Goal: Information Seeking & Learning: Learn about a topic

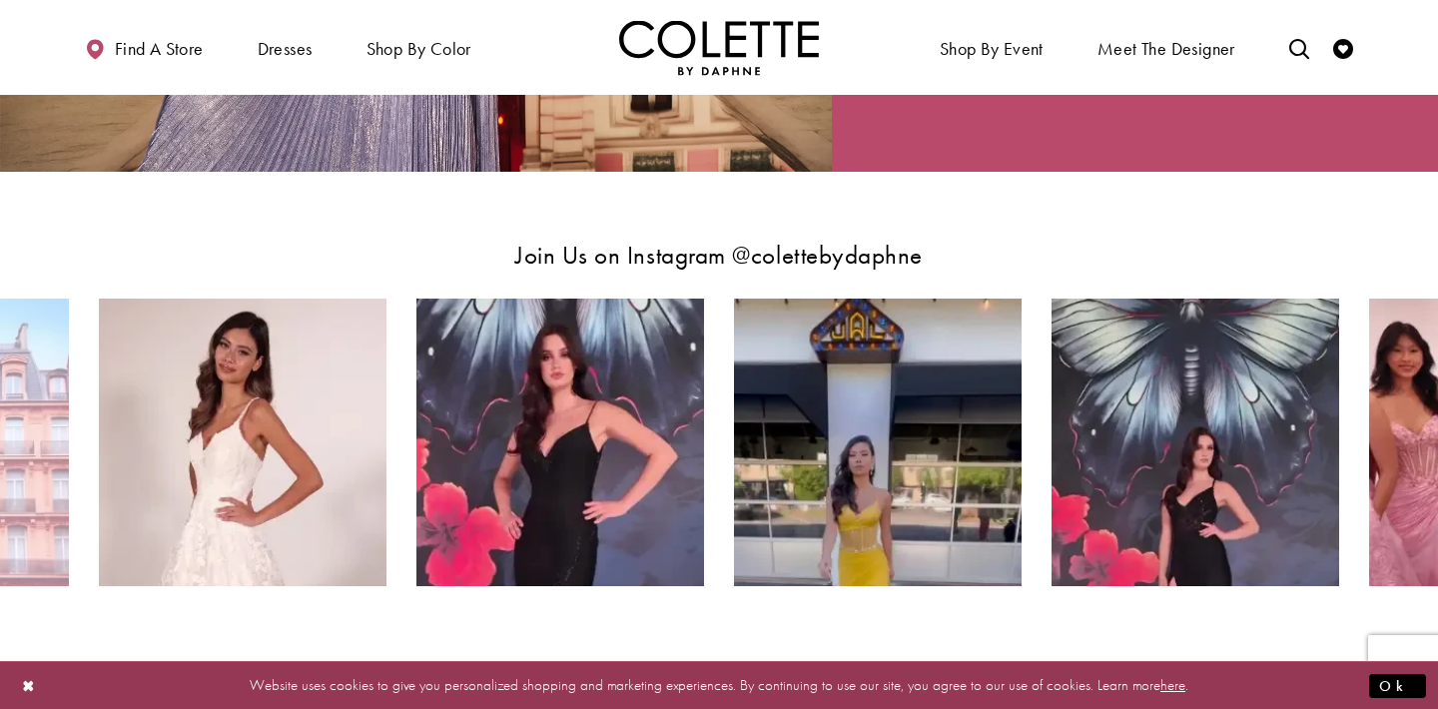
scroll to position [3535, 0]
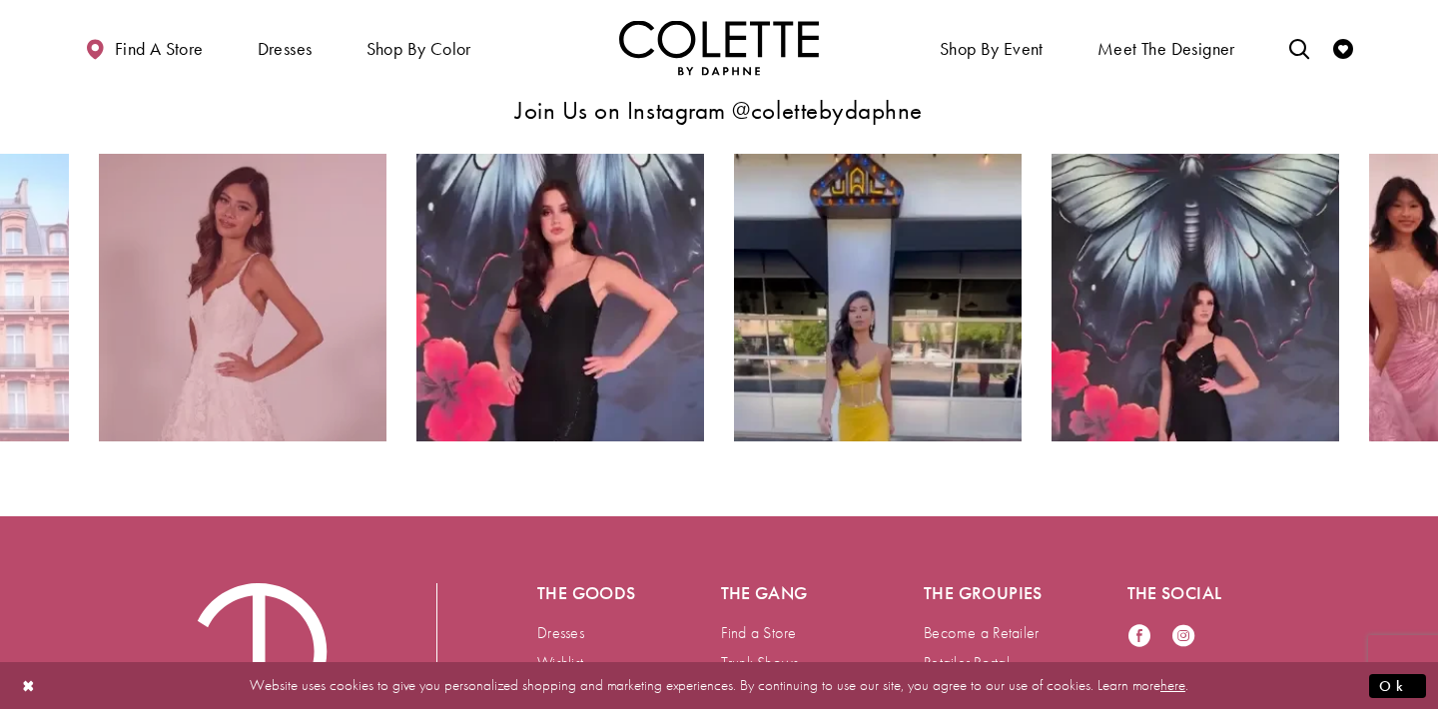
click at [304, 301] on img "Instagram Feed Action #0 - Opens in new tab" at bounding box center [243, 298] width 288 height 288
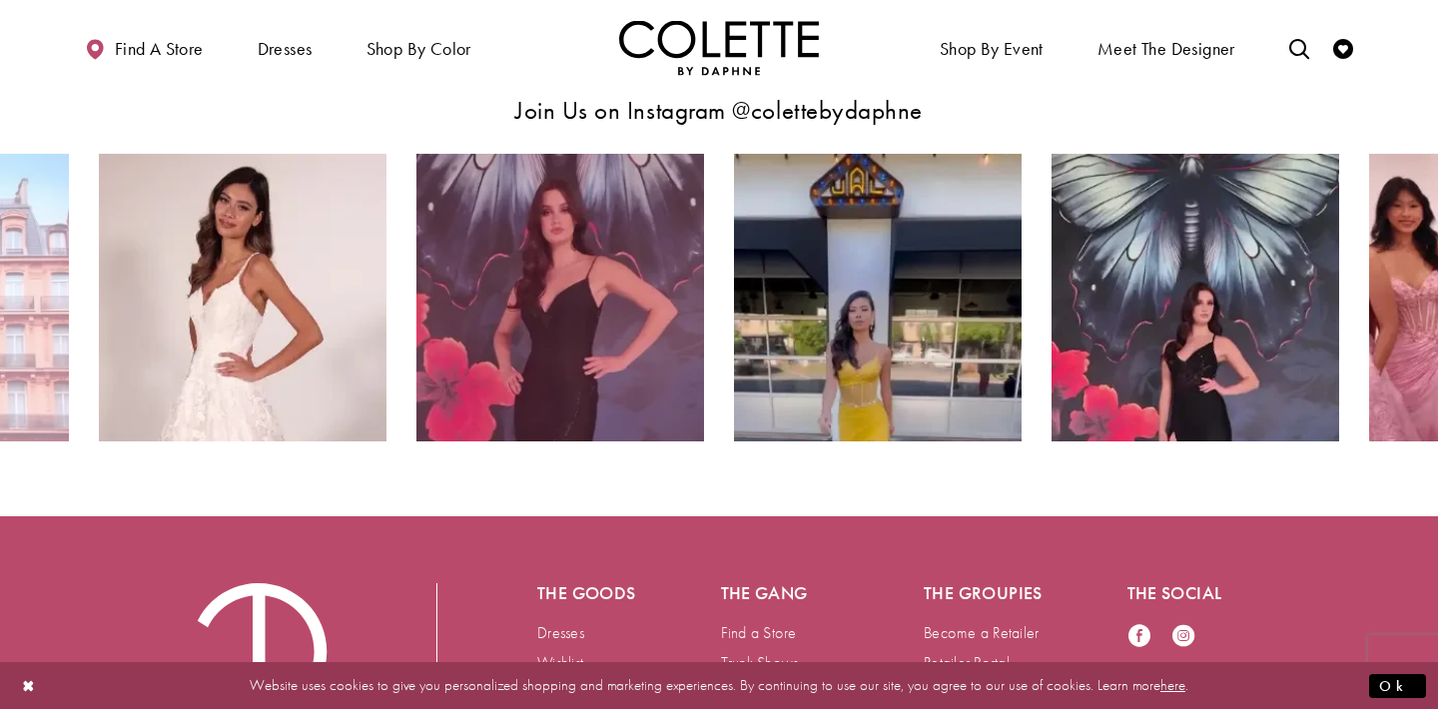
click at [577, 379] on img "Instagram Feed Action #0 - Opens in new tab" at bounding box center [560, 298] width 288 height 288
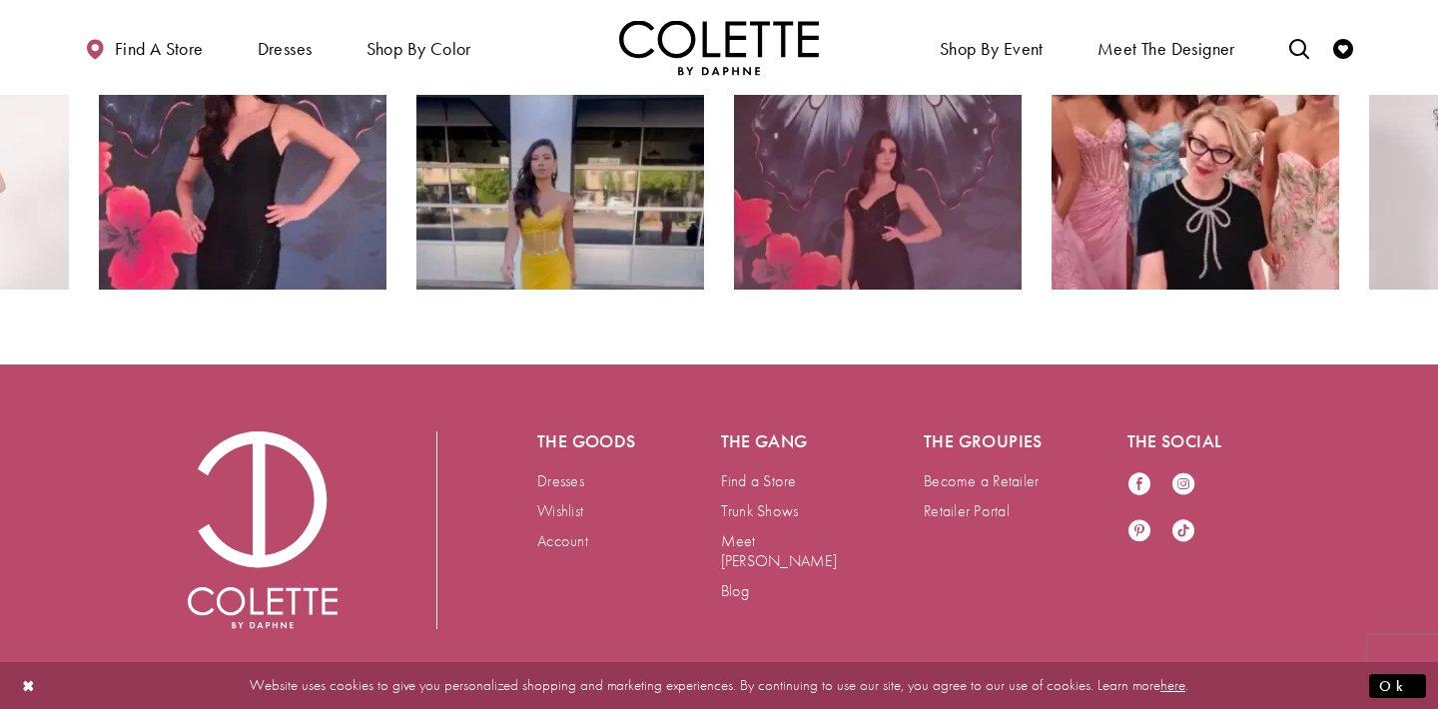
scroll to position [3686, 0]
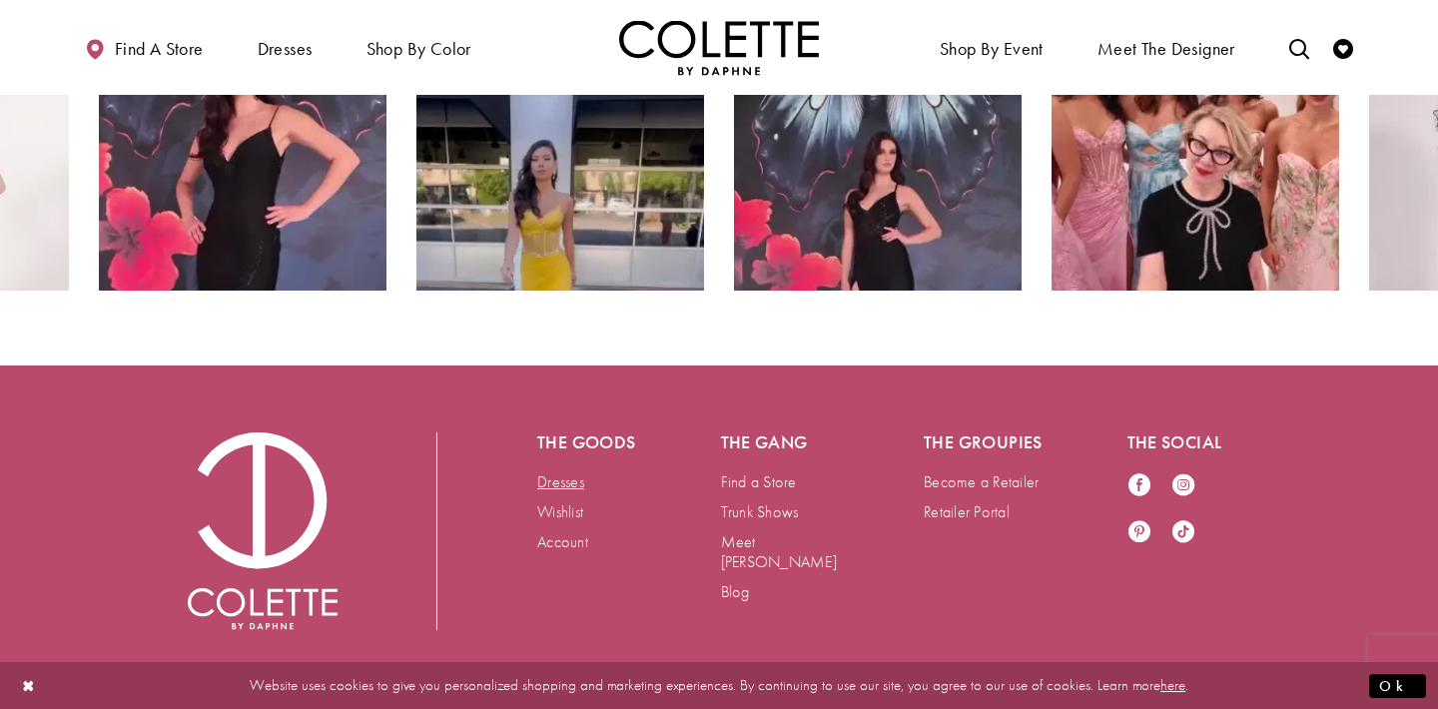
click at [556, 488] on link "Dresses" at bounding box center [560, 481] width 47 height 21
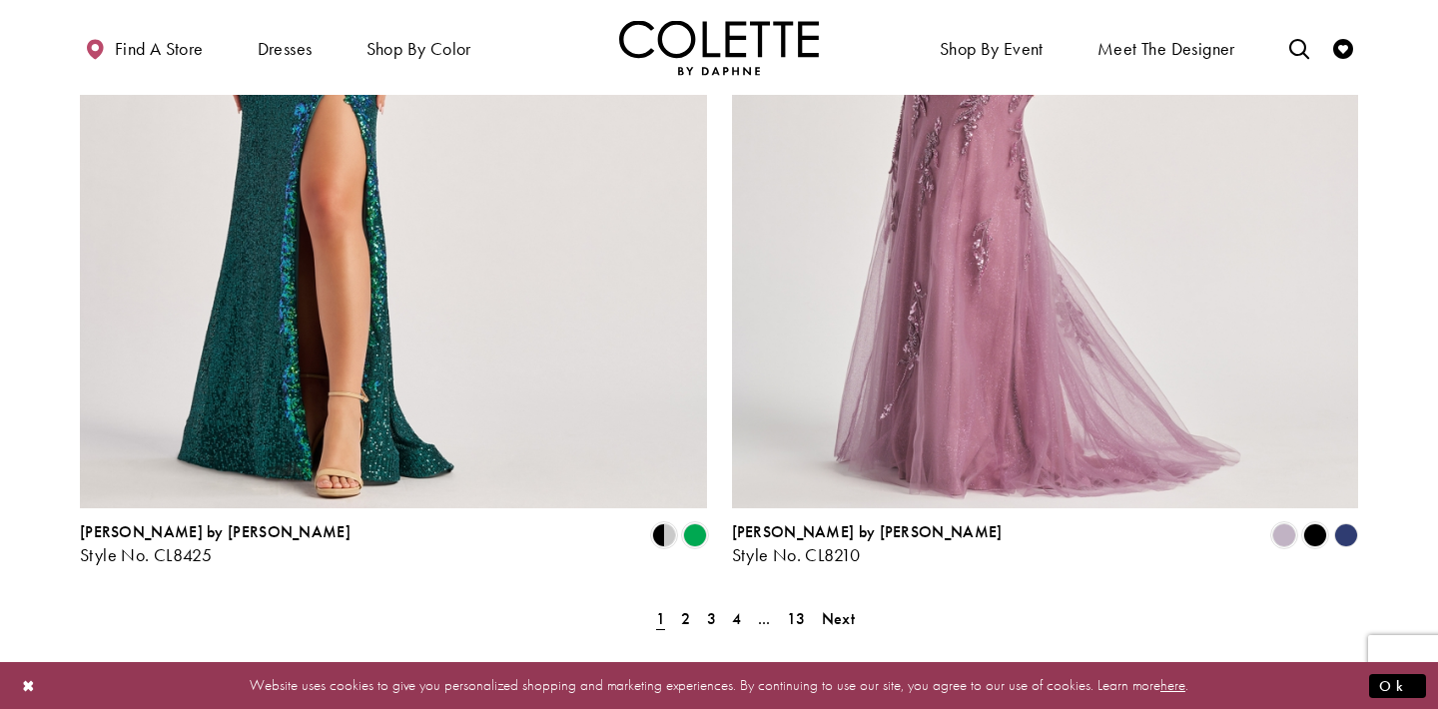
scroll to position [3551, 0]
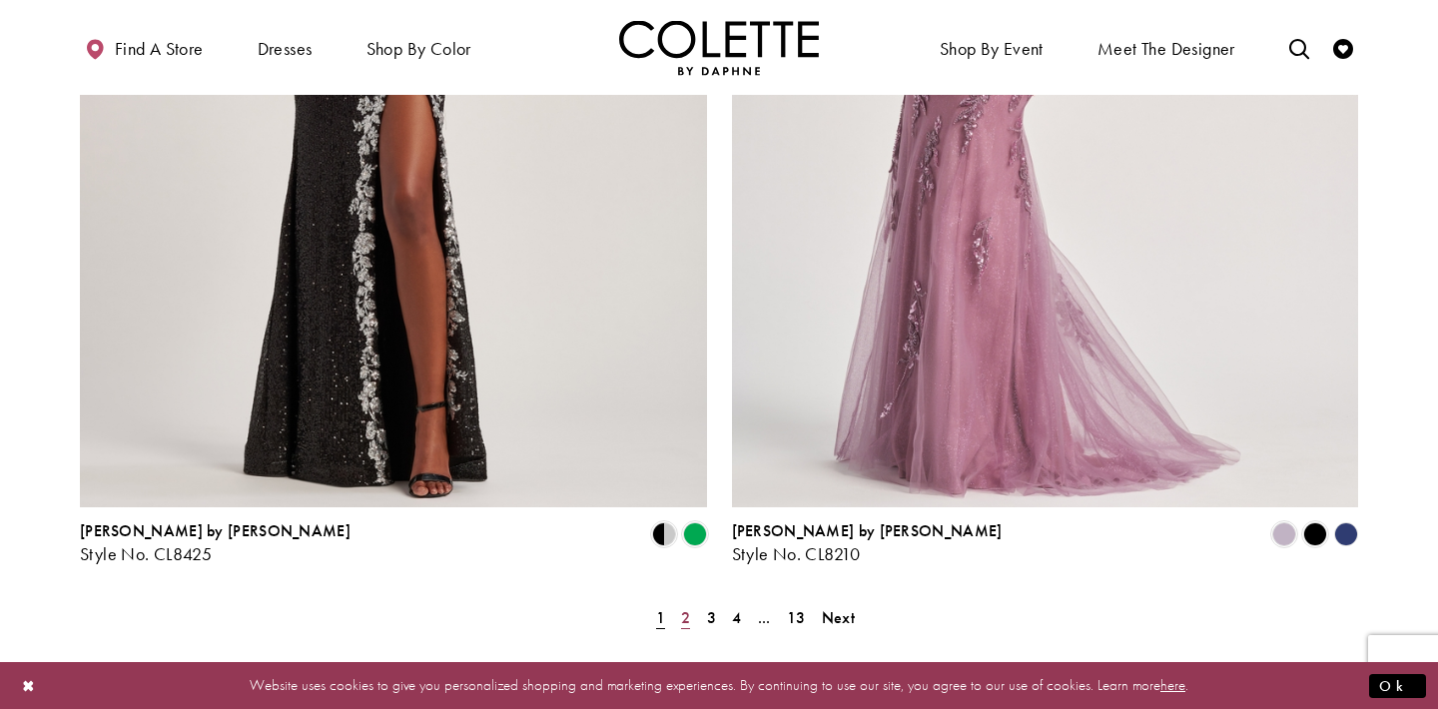
click at [682, 607] on span "2" at bounding box center [685, 617] width 9 height 21
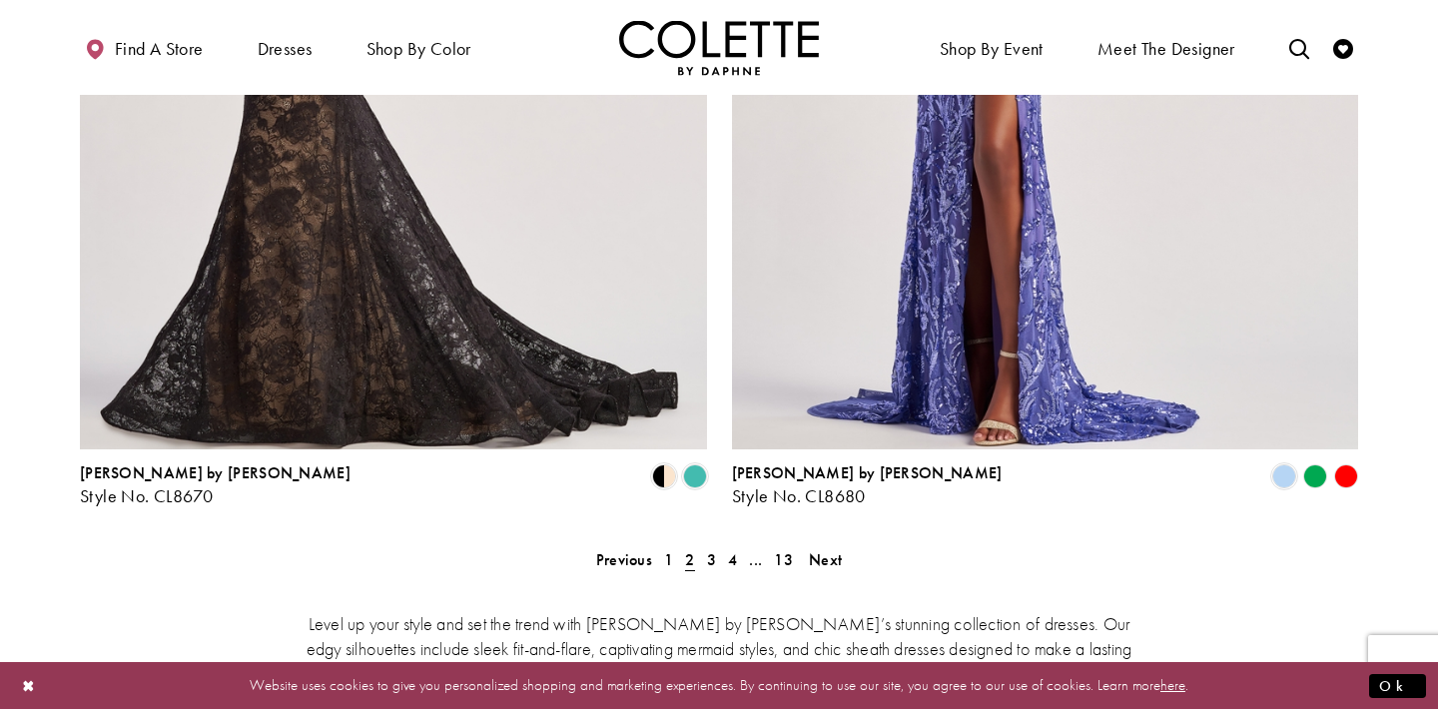
scroll to position [3628, 0]
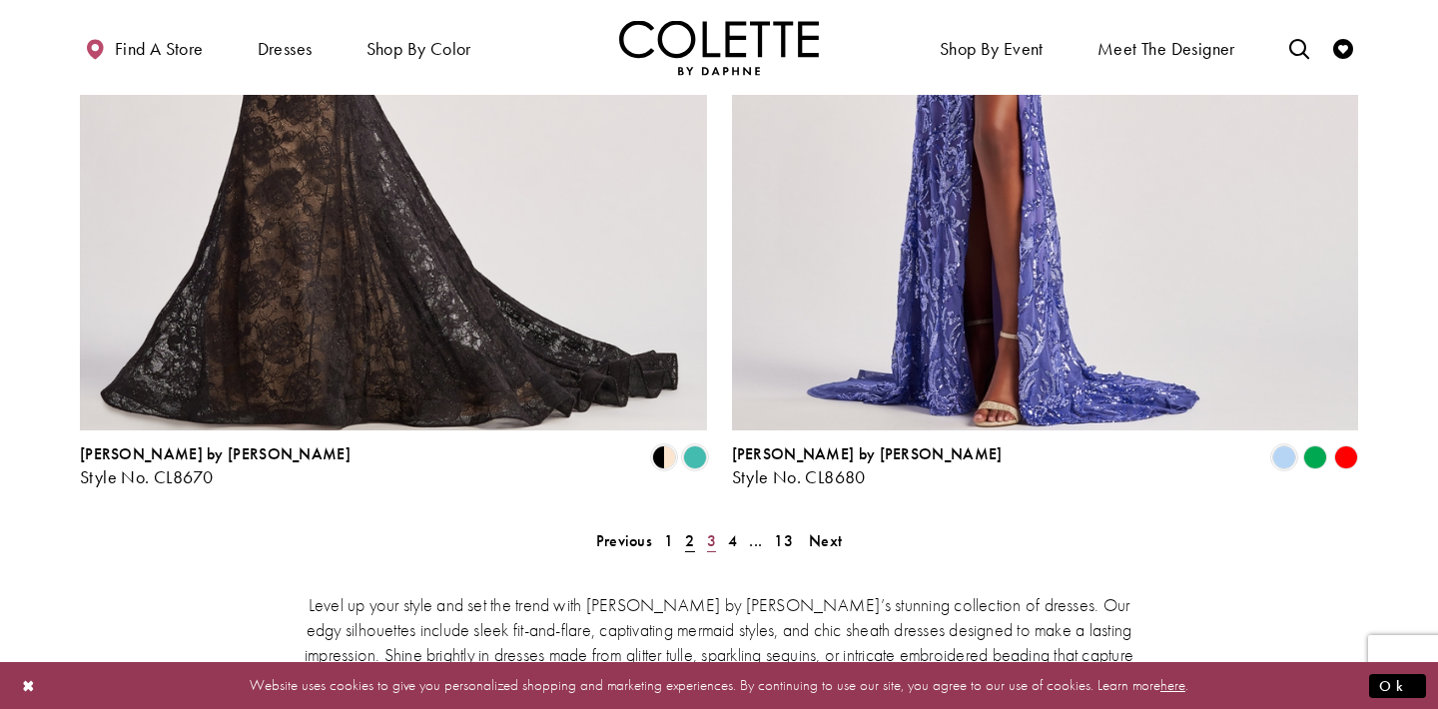
click at [711, 530] on span "3" at bounding box center [711, 540] width 9 height 21
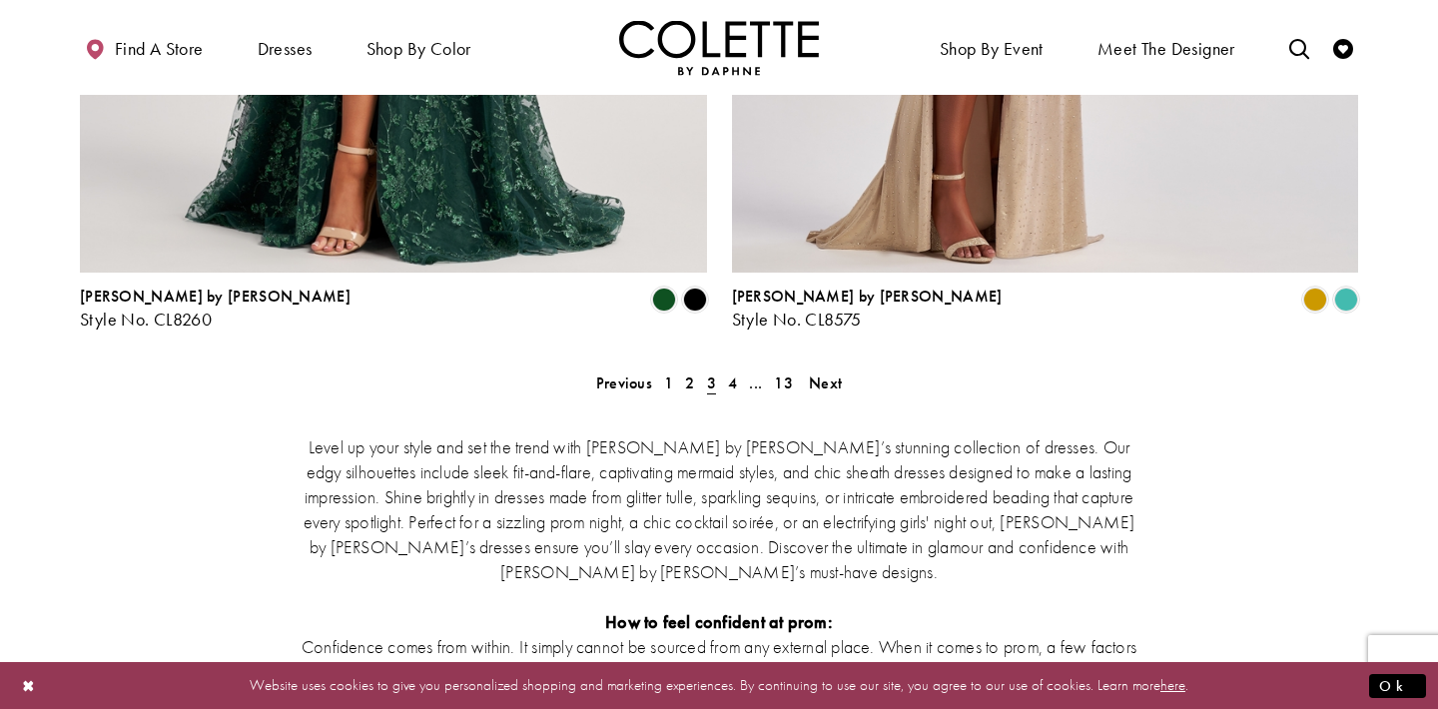
scroll to position [3784, 0]
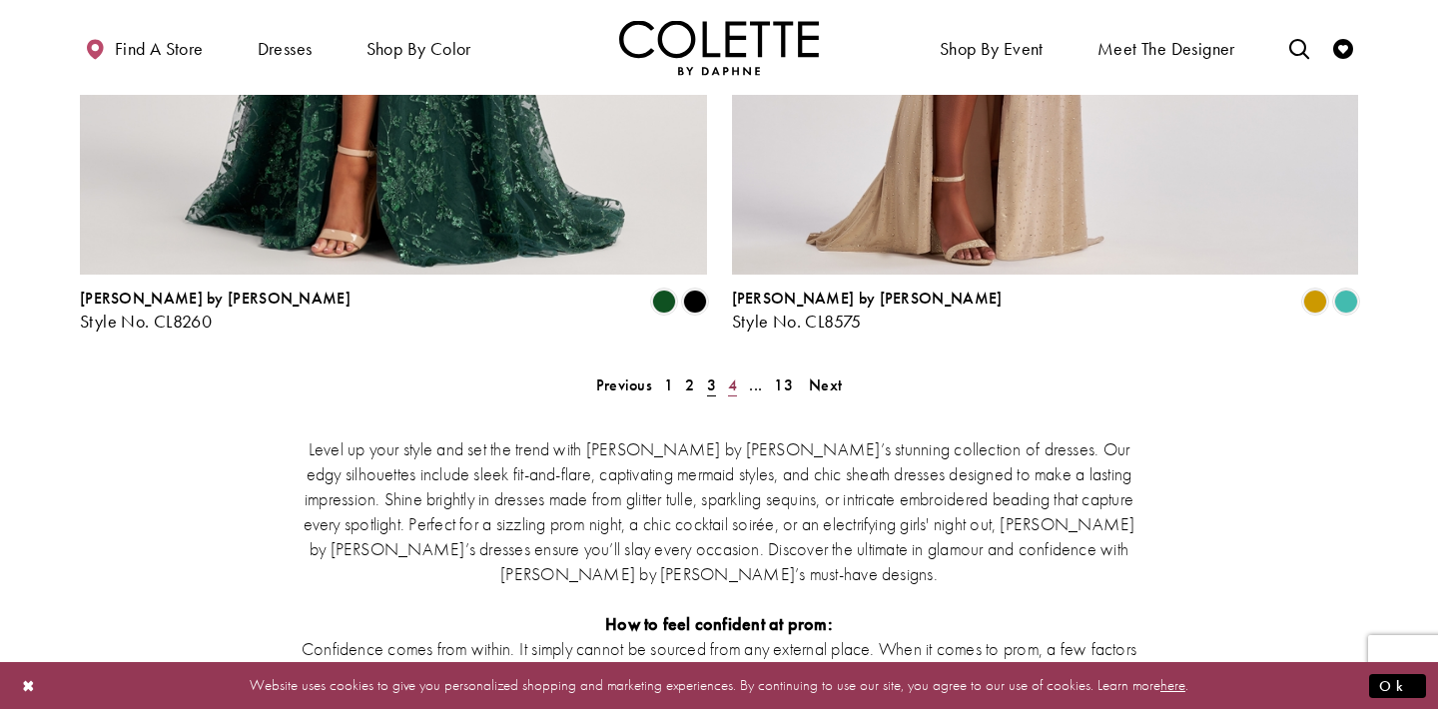
click at [732, 374] on span "4" at bounding box center [732, 384] width 9 height 21
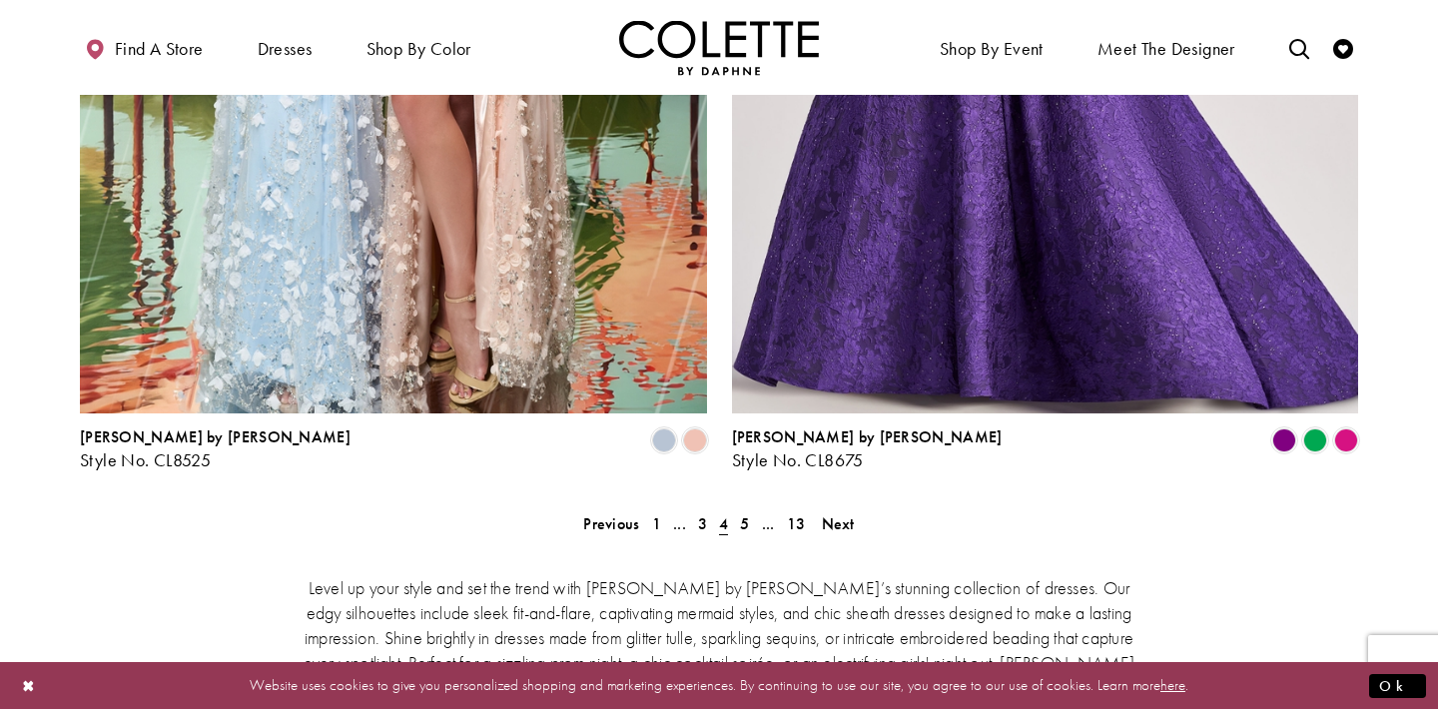
scroll to position [3690, 0]
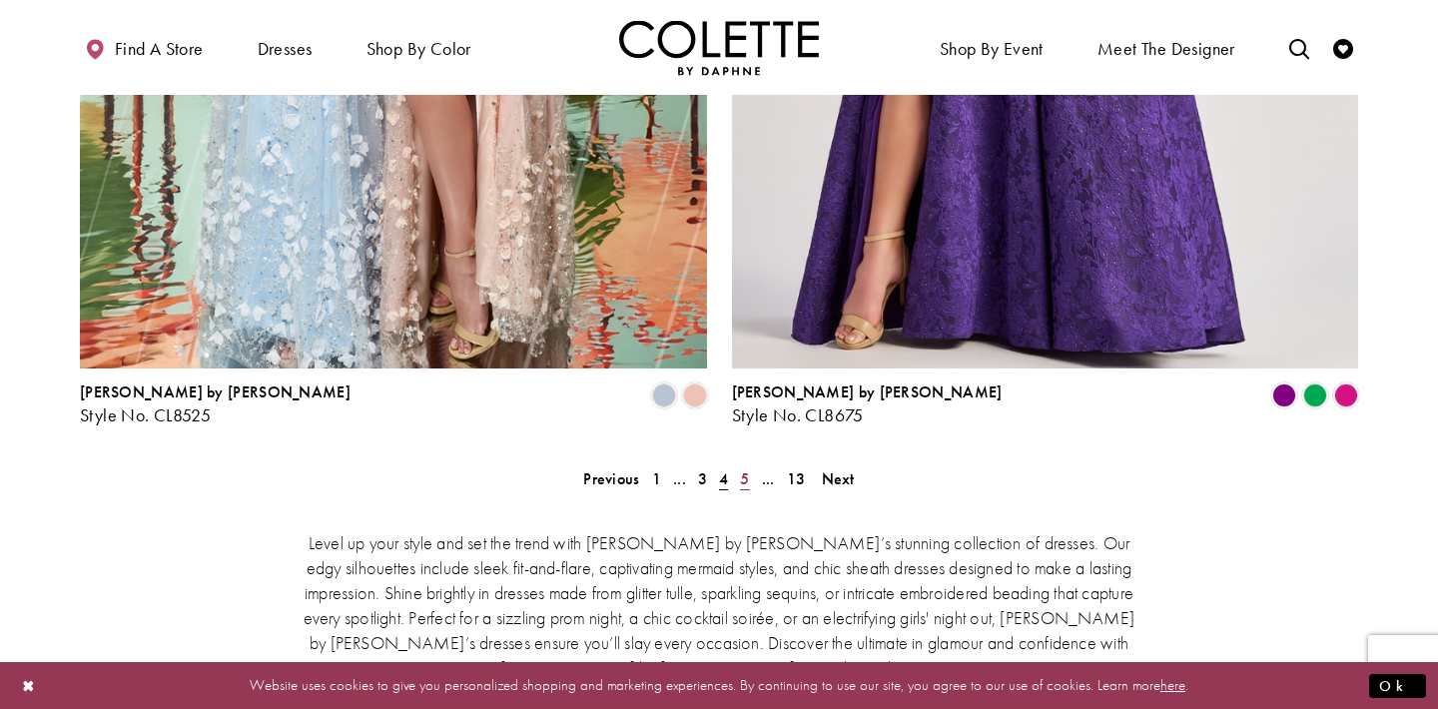
click at [746, 468] on span "5" at bounding box center [744, 478] width 9 height 21
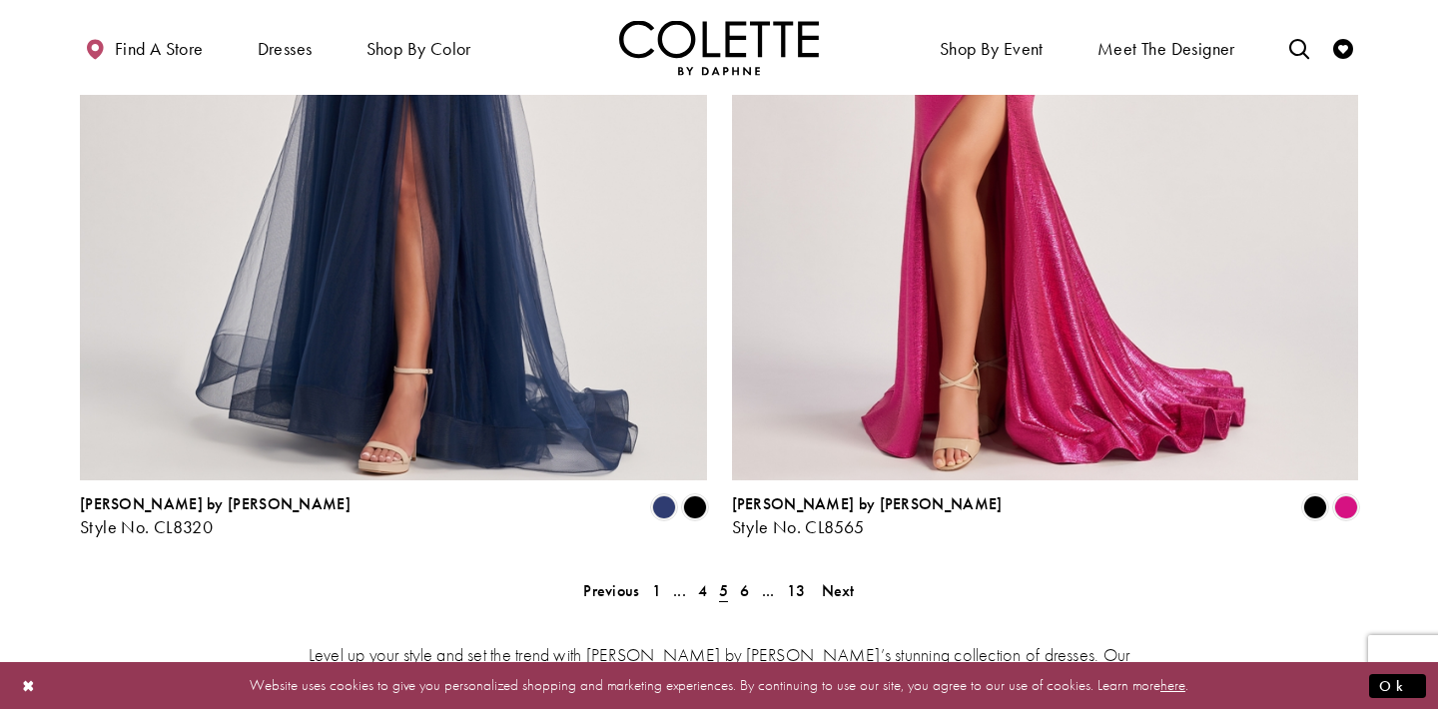
scroll to position [3577, 0]
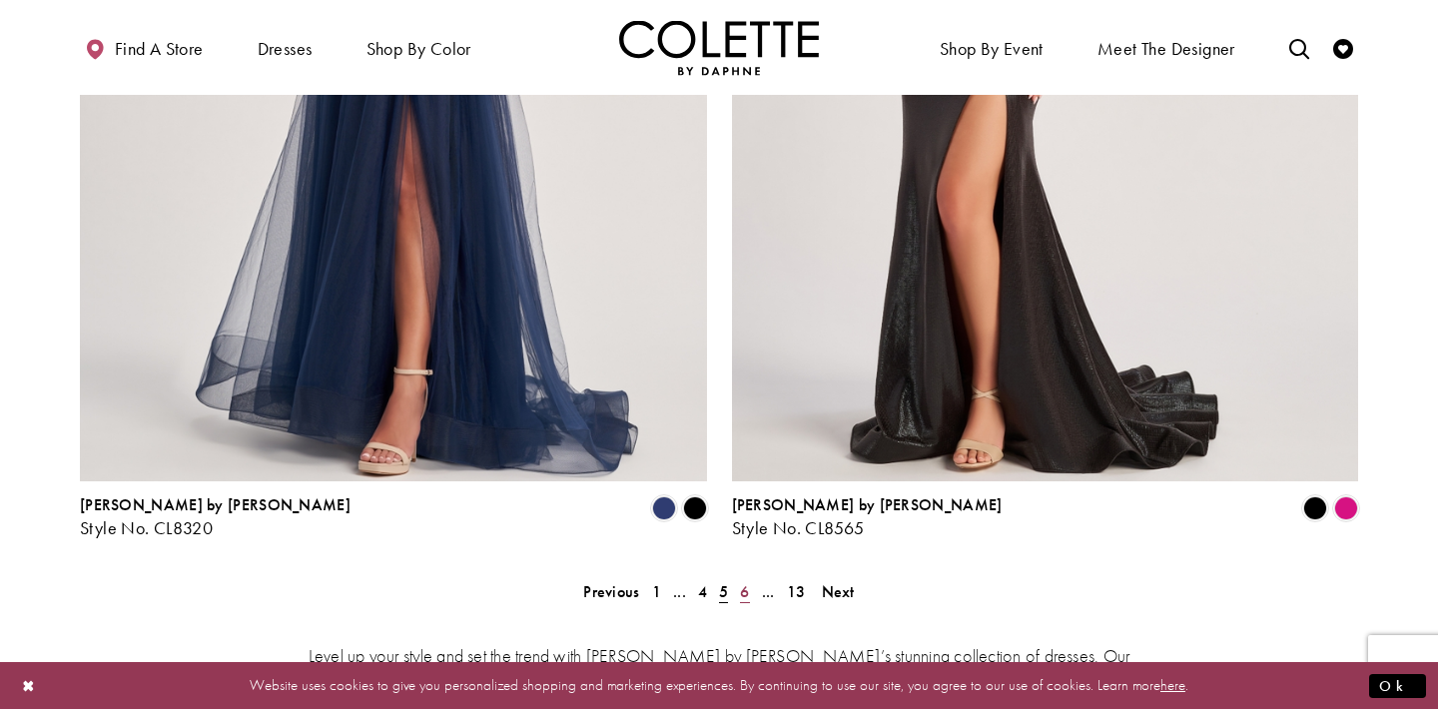
click at [745, 581] on span "6" at bounding box center [744, 591] width 9 height 21
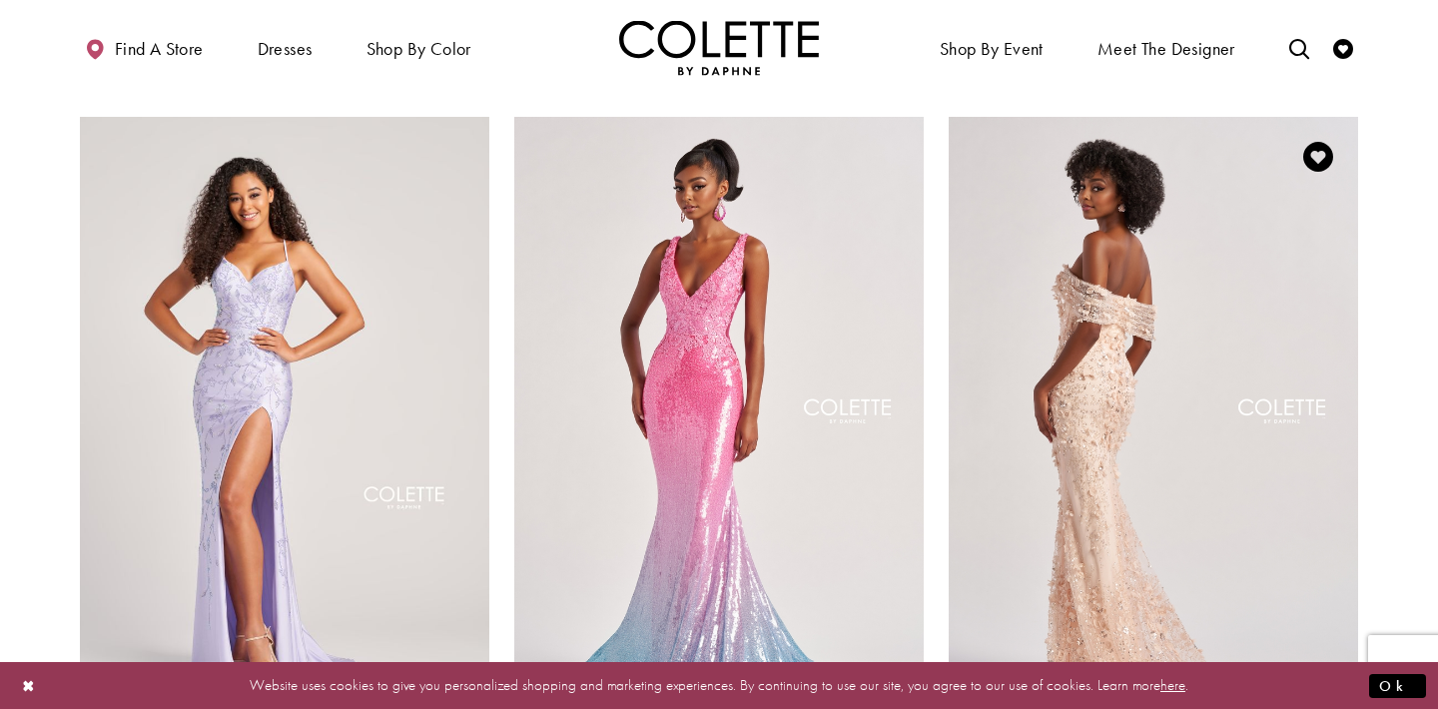
scroll to position [2290, 0]
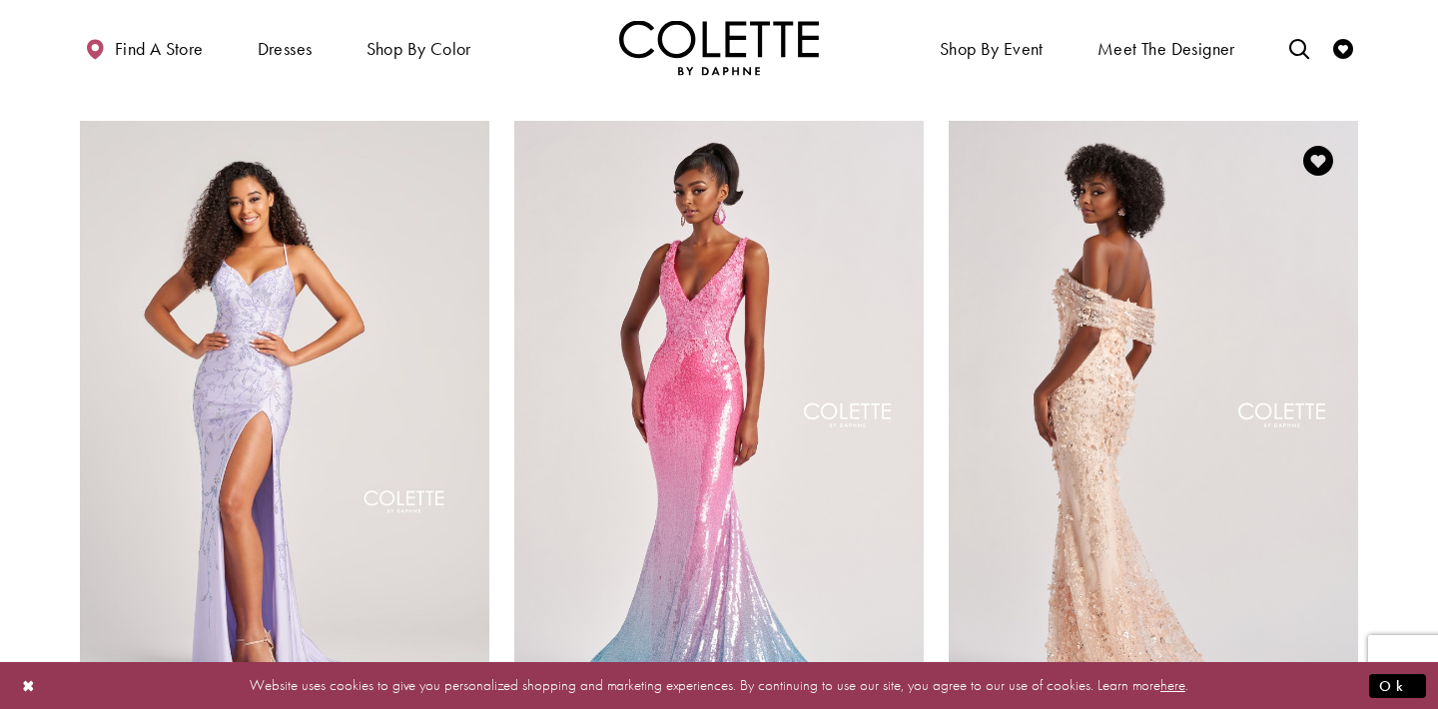
click at [1173, 312] on img "Visit Colette by Daphne Style No. CL8530 Page" at bounding box center [1153, 418] width 409 height 595
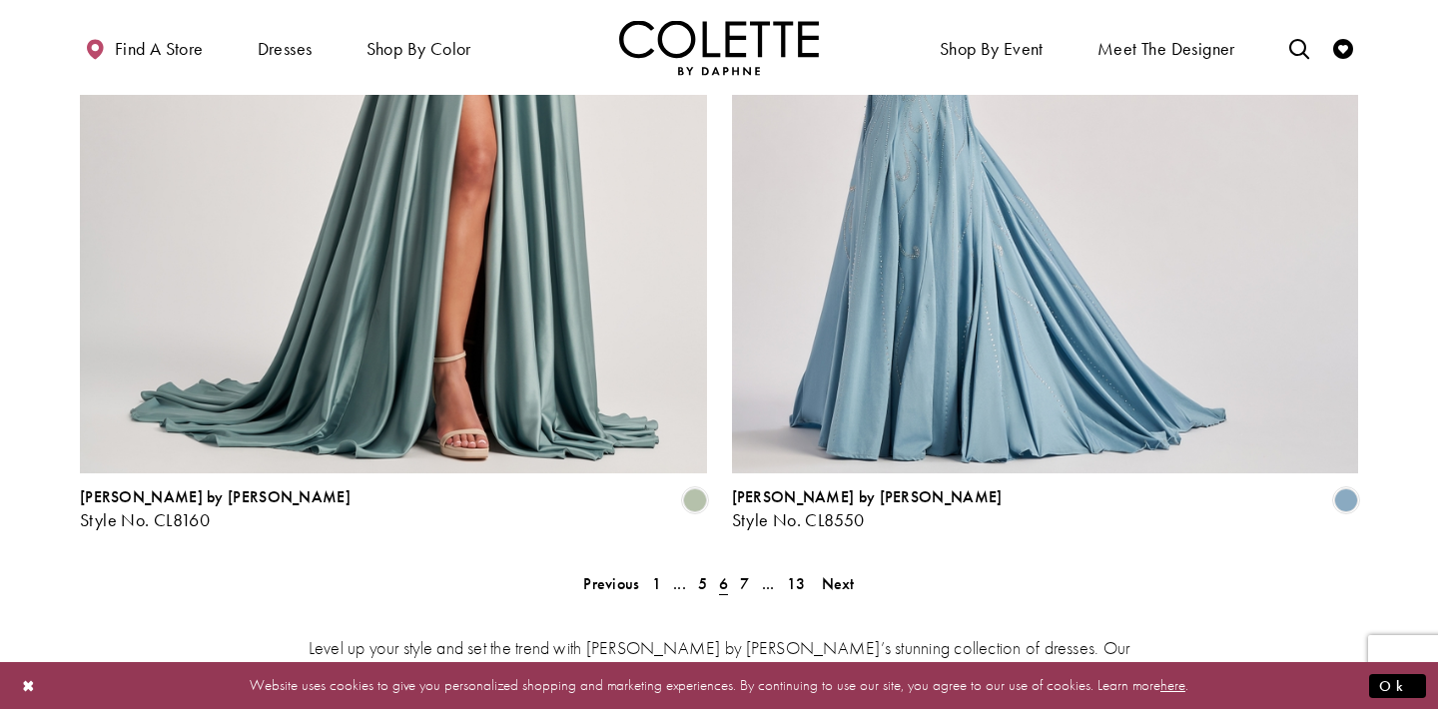
scroll to position [3495, 0]
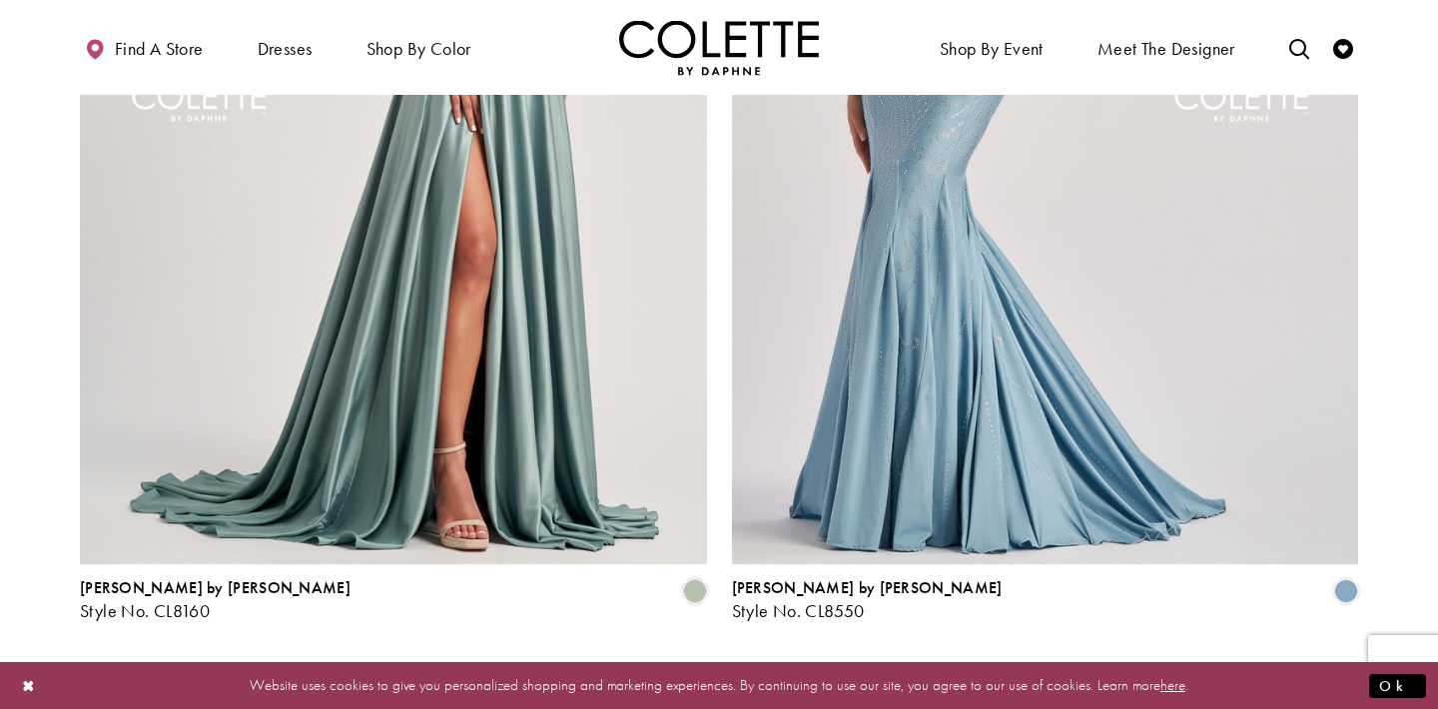
click at [747, 664] on span "7" at bounding box center [744, 674] width 9 height 21
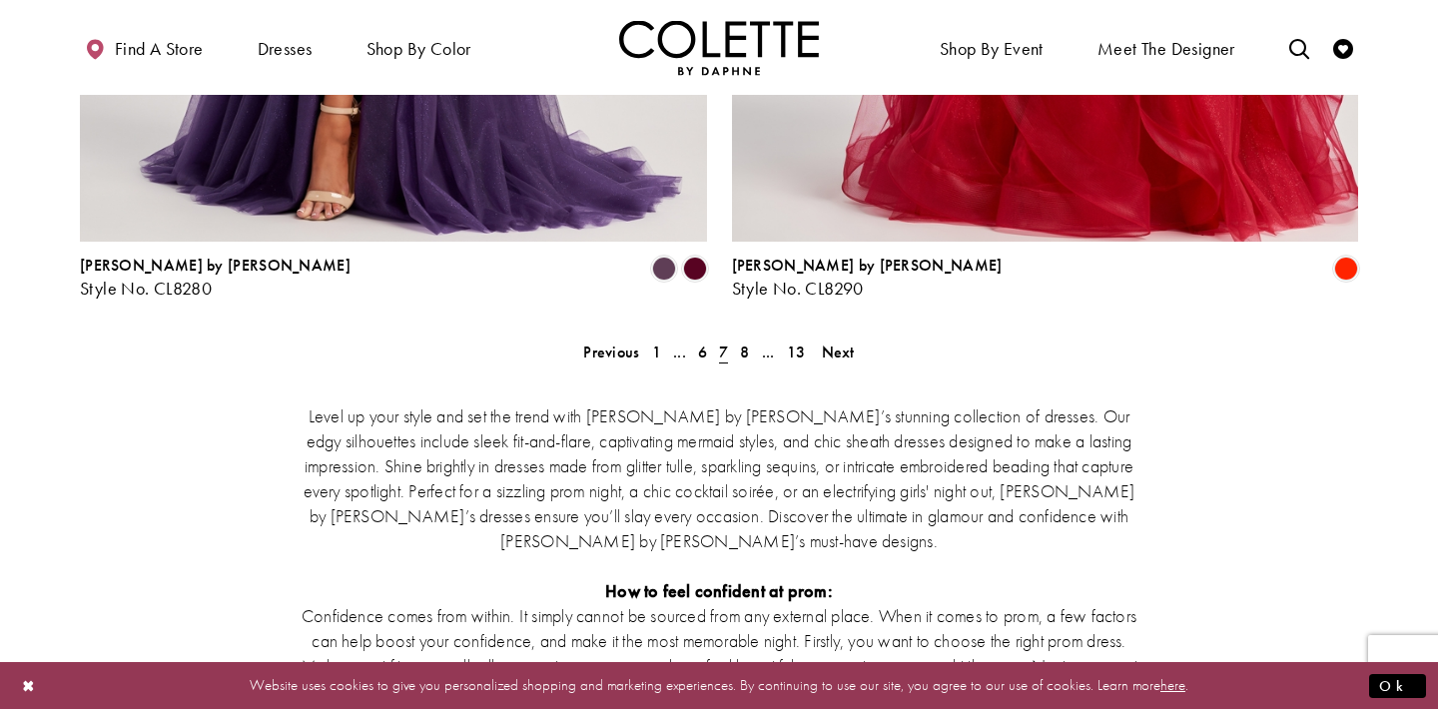
scroll to position [3817, 0]
click at [745, 341] on span "8" at bounding box center [744, 351] width 9 height 21
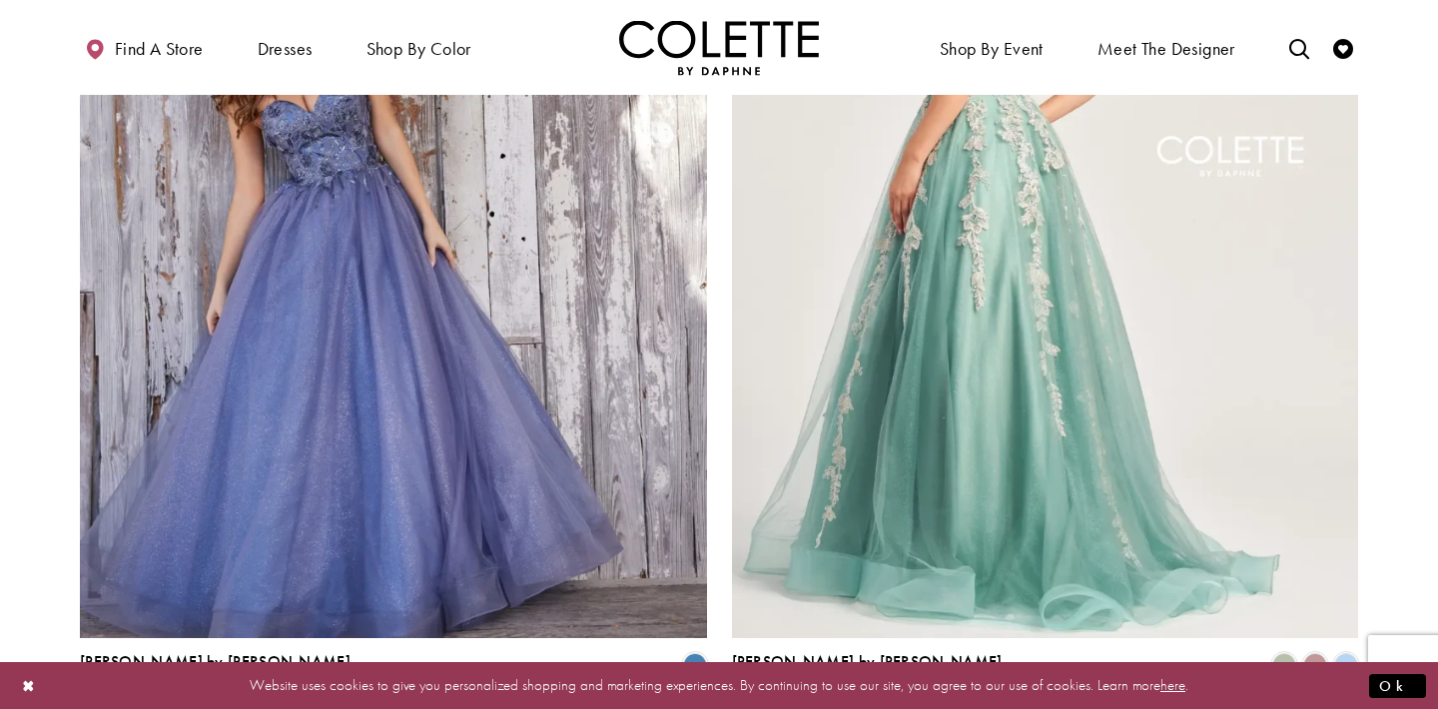
scroll to position [3426, 0]
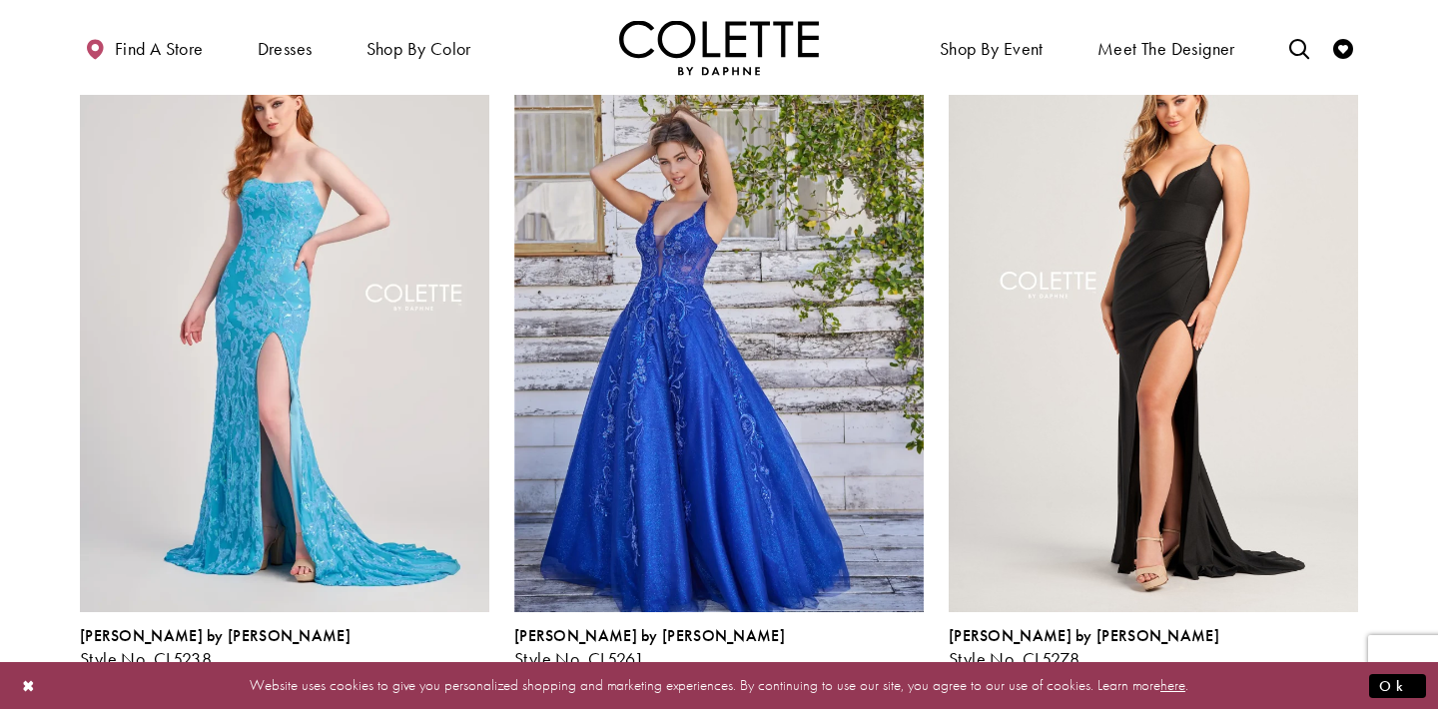
scroll to position [923, 0]
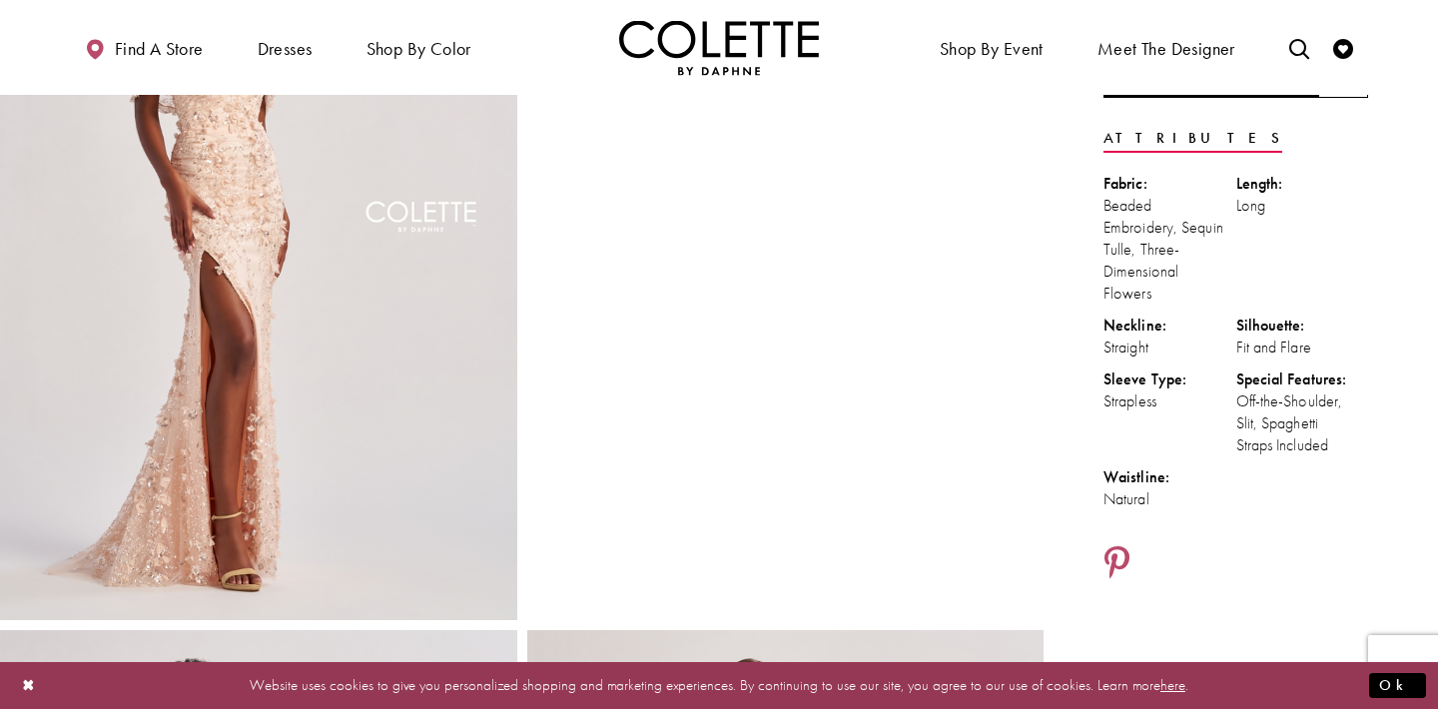
scroll to position [250, 0]
